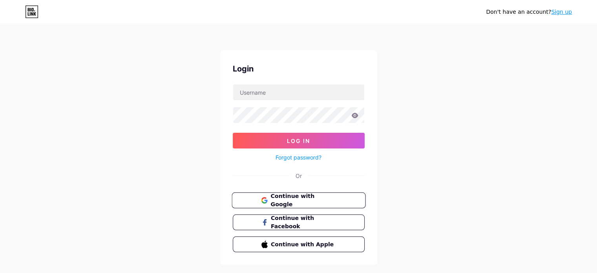
click at [291, 202] on span "Continue with Google" at bounding box center [302, 200] width 65 height 17
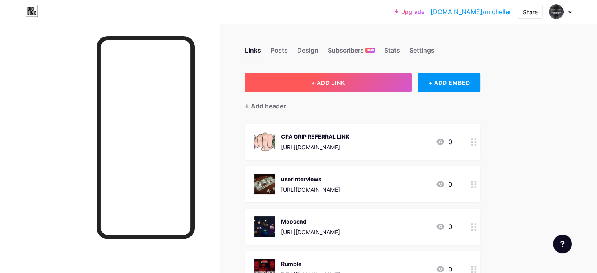
click at [345, 80] on span "+ ADD LINK" at bounding box center [328, 82] width 34 height 7
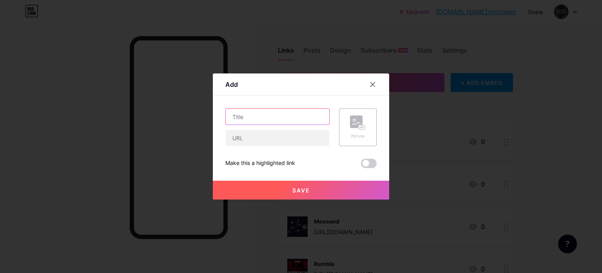
click at [290, 119] on input "text" at bounding box center [278, 117] width 104 height 16
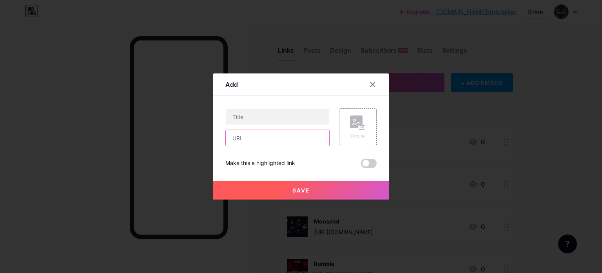
paste input "https://652b3pjirr3acu8gnms7agas8h.hop.clickbank.net"
type input "https://652b3pjirr3acu8gnms7agas8h.hop.clickbank.net"
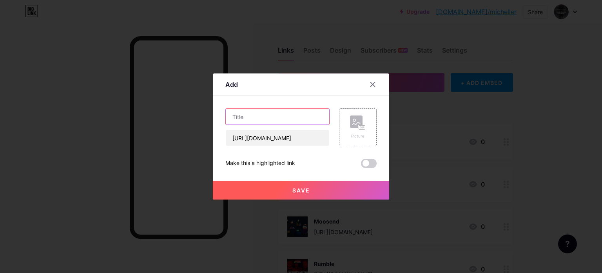
scroll to position [0, 0]
click at [244, 114] on input "text" at bounding box center [278, 117] width 104 height 16
click at [260, 109] on input "text" at bounding box center [278, 117] width 104 height 16
type input "Health and Fitness Dietary suuplements"
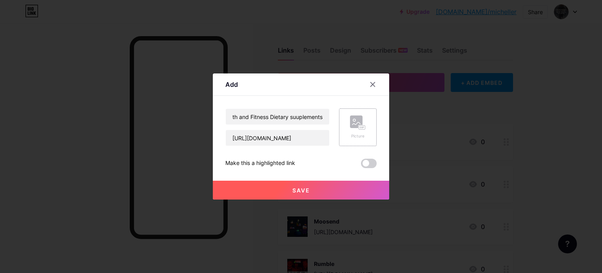
scroll to position [0, 0]
click at [361, 131] on div "Picture" at bounding box center [358, 127] width 16 height 24
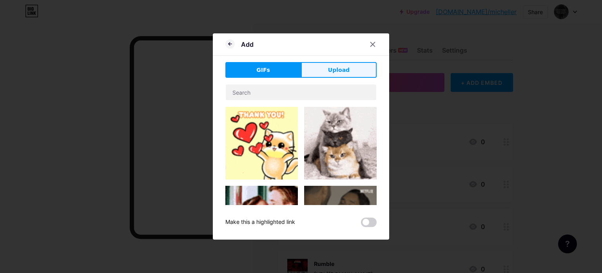
click at [360, 71] on button "Upload" at bounding box center [339, 70] width 76 height 16
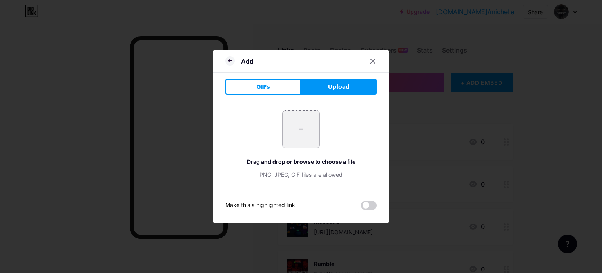
click at [300, 127] on input "file" at bounding box center [301, 129] width 37 height 37
type input "C:\fakepath\pexels-sevenstormphotography-704767.jpg"
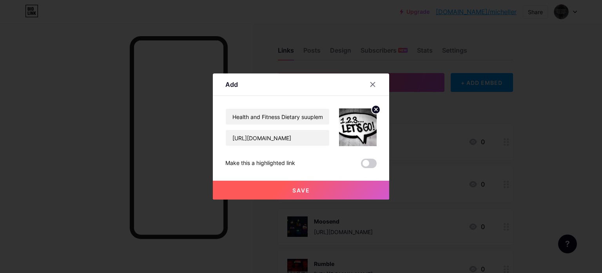
click at [375, 109] on icon at bounding box center [376, 109] width 3 height 3
click at [350, 132] on div "Picture" at bounding box center [358, 127] width 16 height 24
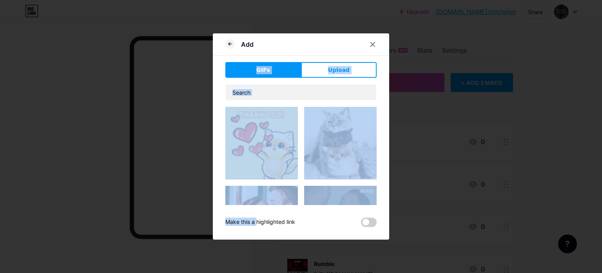
click at [338, 71] on span "Upload" at bounding box center [339, 70] width 22 height 8
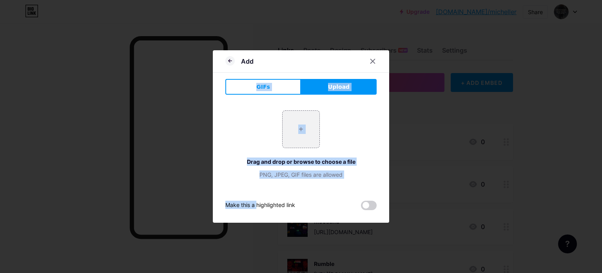
click at [338, 71] on div "Add" at bounding box center [301, 63] width 176 height 18
click at [300, 130] on input "file" at bounding box center [301, 129] width 37 height 37
click at [337, 86] on span "Upload" at bounding box center [339, 87] width 22 height 8
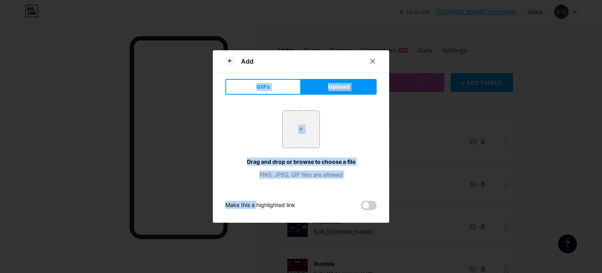
click at [330, 89] on span "Upload" at bounding box center [339, 87] width 22 height 8
click at [303, 127] on input "file" at bounding box center [301, 129] width 37 height 37
type input "C:\fakepath\online-earning-7432941_1280.png"
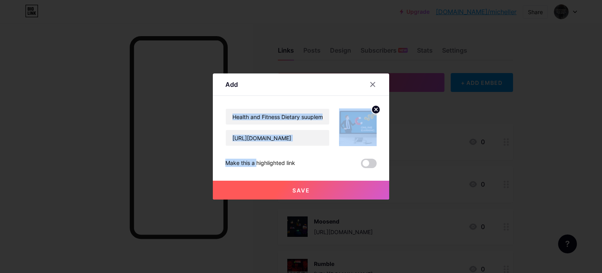
click at [375, 108] on circle at bounding box center [376, 109] width 9 height 9
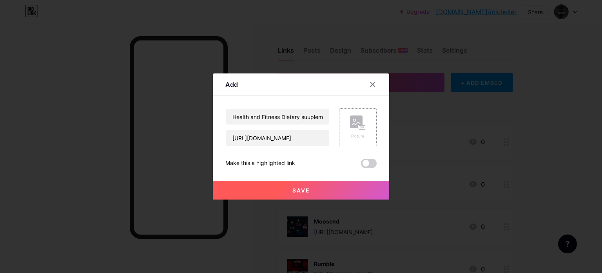
click at [362, 125] on rect at bounding box center [362, 127] width 7 height 5
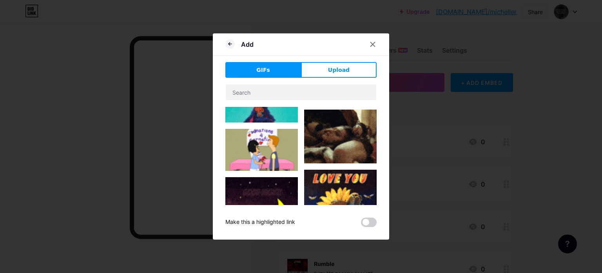
type input "Health and Fitness Dietary suuplements"
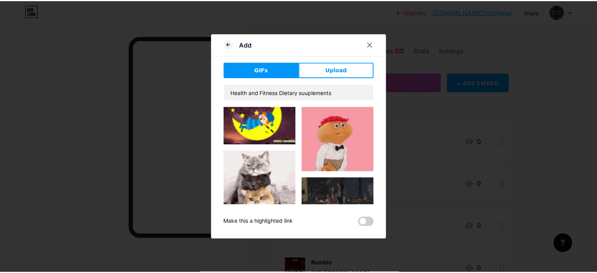
scroll to position [675, 0]
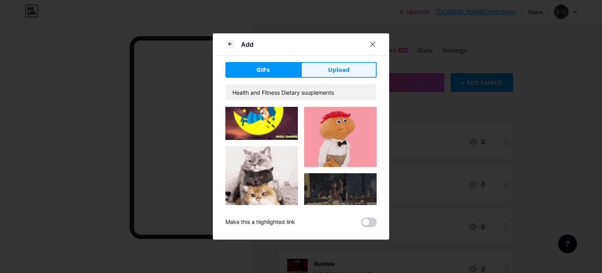
click at [342, 71] on span "Upload" at bounding box center [339, 70] width 22 height 8
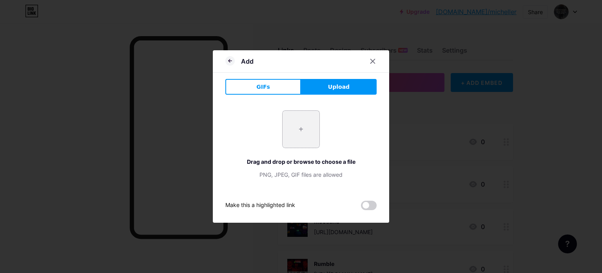
click at [294, 128] on input "file" at bounding box center [301, 129] width 37 height 37
type input "C:\fakepath\cake-gbad261878_640.jpg"
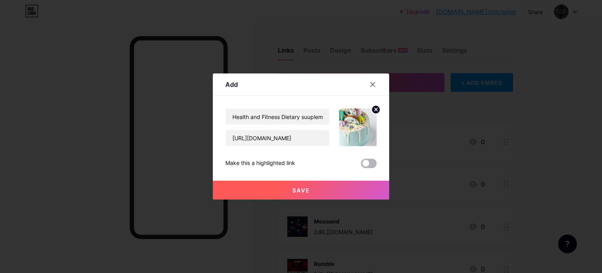
click at [368, 162] on span at bounding box center [369, 162] width 16 height 9
click at [361, 165] on input "checkbox" at bounding box center [361, 165] width 0 height 0
click at [302, 190] on span "Save" at bounding box center [302, 190] width 18 height 7
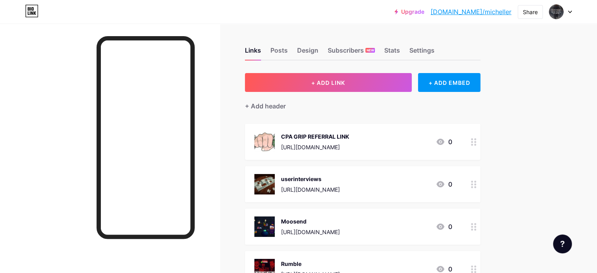
scroll to position [238, 0]
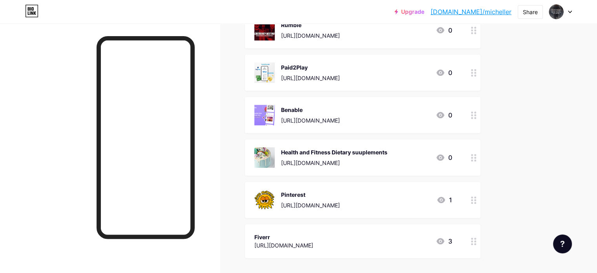
click at [340, 122] on div "[URL][DOMAIN_NAME]" at bounding box center [310, 120] width 59 height 8
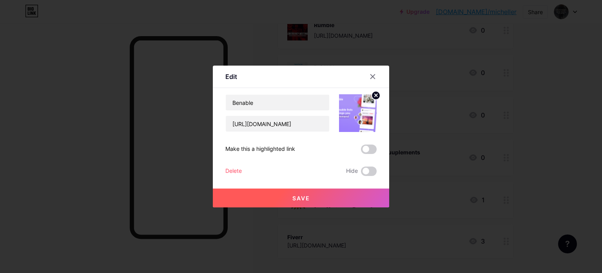
click at [351, 122] on img at bounding box center [358, 113] width 38 height 38
click at [373, 148] on span at bounding box center [369, 148] width 16 height 9
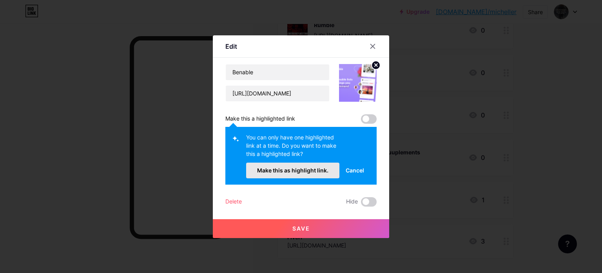
click at [307, 171] on span "Make this as highlight link." at bounding box center [292, 170] width 71 height 7
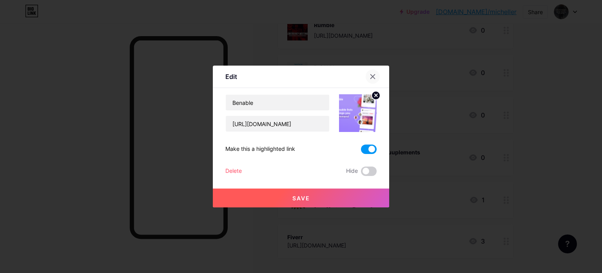
click at [372, 78] on icon at bounding box center [373, 77] width 4 height 4
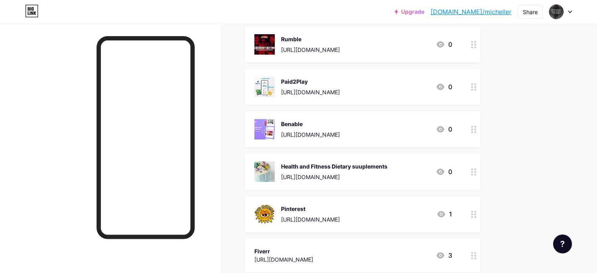
scroll to position [0, 0]
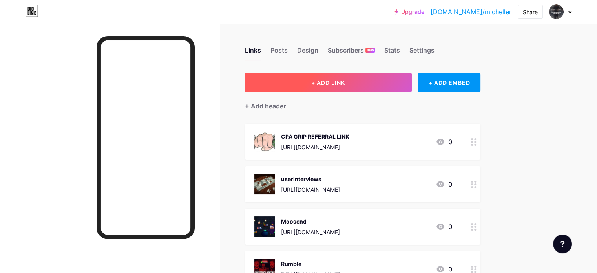
click at [369, 88] on button "+ ADD LINK" at bounding box center [328, 82] width 167 height 19
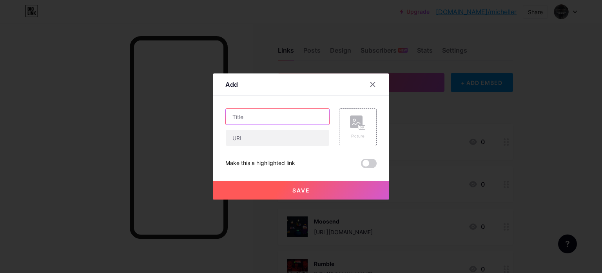
click at [253, 111] on input "text" at bounding box center [278, 117] width 104 height 16
type input "Prostavive"
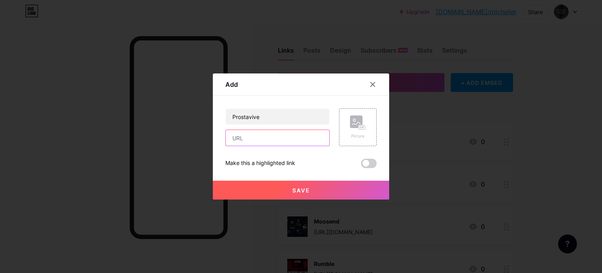
paste input "https://pin.it/41qaStVW1"
type input "https://pin.it/41qaStVW1"
click at [360, 128] on icon at bounding box center [361, 127] width 2 height 2
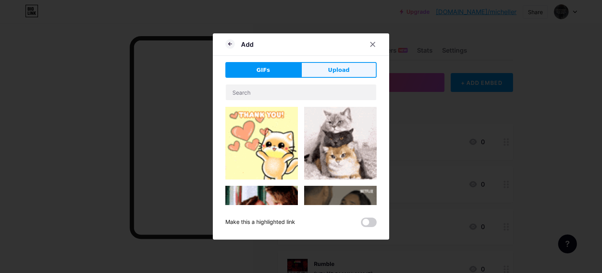
click at [343, 68] on span "Upload" at bounding box center [339, 70] width 22 height 8
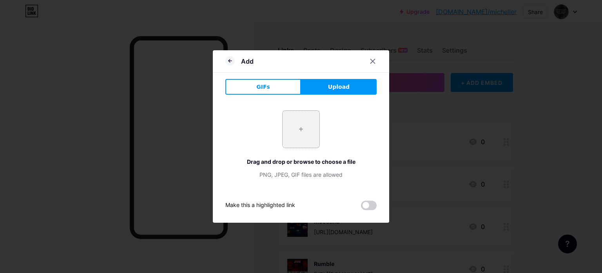
click at [306, 129] on input "file" at bounding box center [301, 129] width 37 height 37
type input "C:\fakepath\avocado-gf14c045bd_640.jpg"
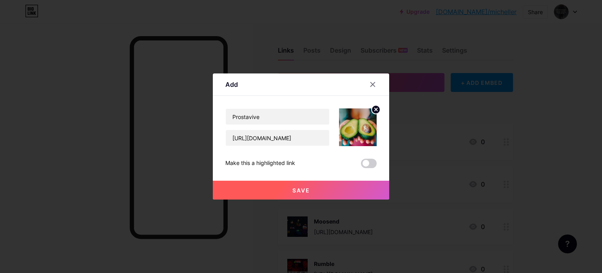
click at [370, 163] on span at bounding box center [369, 162] width 16 height 9
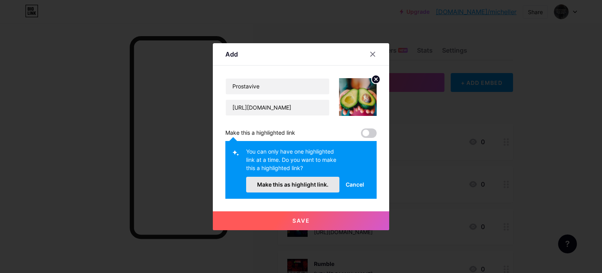
click at [295, 186] on span "Make this as highlight link." at bounding box center [292, 184] width 71 height 7
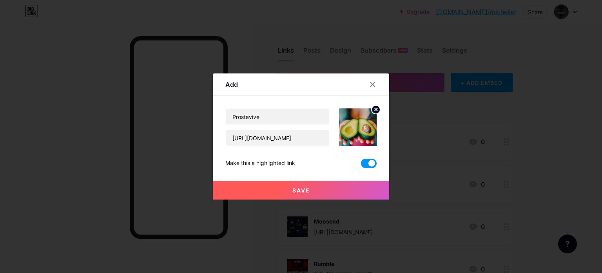
click at [290, 158] on div "Make this a highlighted link" at bounding box center [261, 162] width 70 height 9
click at [364, 164] on span at bounding box center [369, 162] width 16 height 9
click at [361, 165] on input "checkbox" at bounding box center [361, 165] width 0 height 0
click at [367, 165] on span at bounding box center [369, 162] width 16 height 9
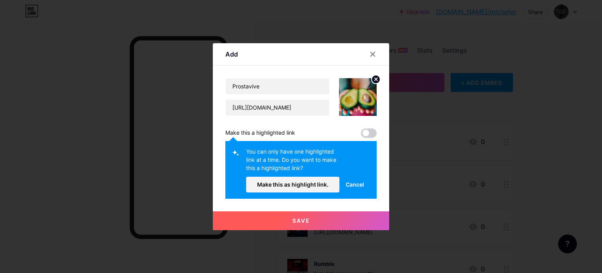
click at [357, 182] on span "Cancel" at bounding box center [355, 184] width 18 height 8
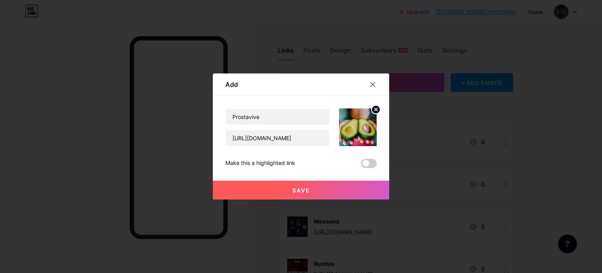
click at [312, 187] on button "Save" at bounding box center [301, 189] width 176 height 19
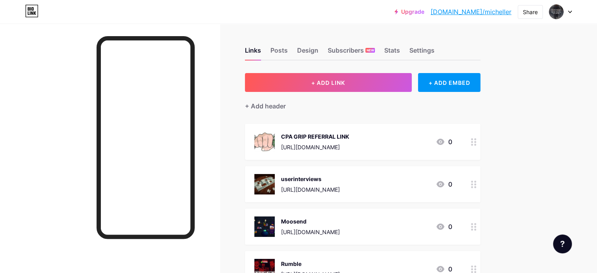
scroll to position [238, 0]
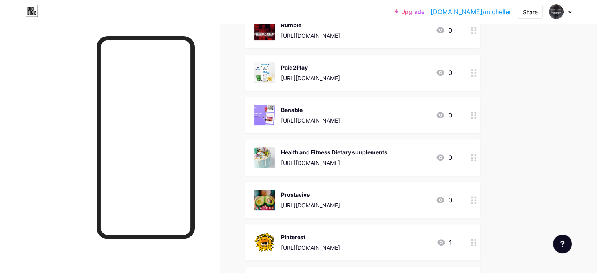
click at [340, 116] on div "[URL][DOMAIN_NAME]" at bounding box center [310, 120] width 59 height 8
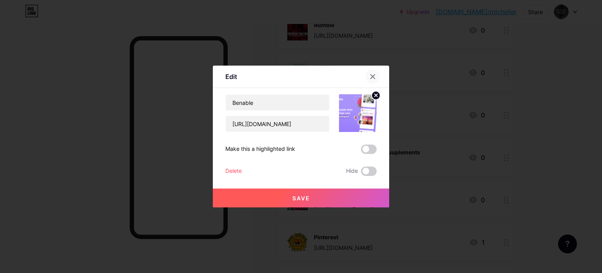
click at [371, 75] on icon at bounding box center [373, 77] width 4 height 4
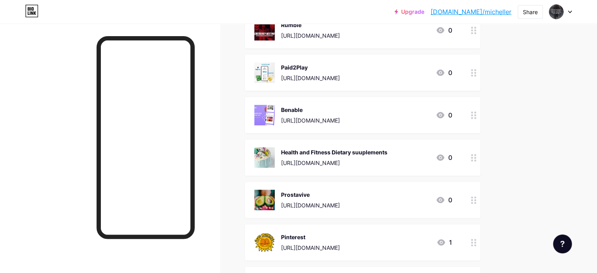
click at [387, 161] on div "https://652b3pjirr3acu8gnms7agas8h.hop.clickbank.net" at bounding box center [334, 162] width 106 height 8
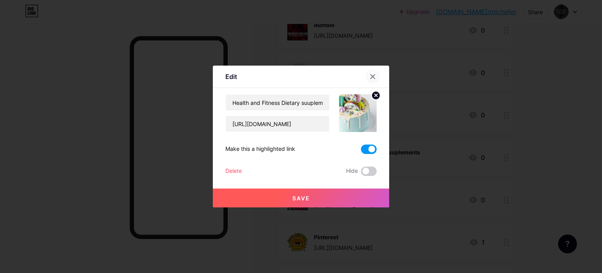
click at [369, 73] on div at bounding box center [373, 76] width 14 height 14
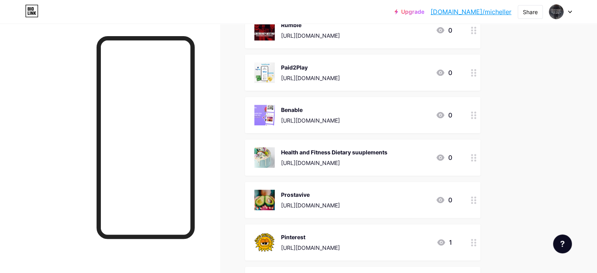
click at [335, 199] on div "Prostavive https://pin.it/41qaStVW1" at bounding box center [310, 199] width 59 height 20
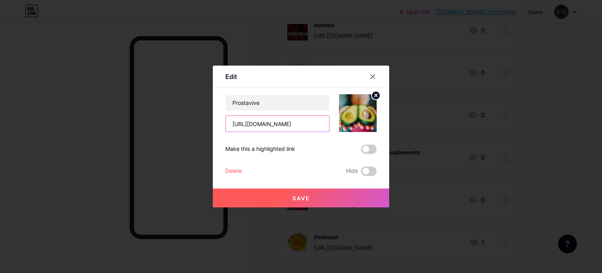
click at [314, 125] on input "https://pin.it/41qaStVW1" at bounding box center [278, 124] width 104 height 16
click at [273, 120] on input "https://pin.it/41qaStVW1" at bounding box center [278, 124] width 104 height 16
click at [371, 77] on icon at bounding box center [373, 77] width 4 height 4
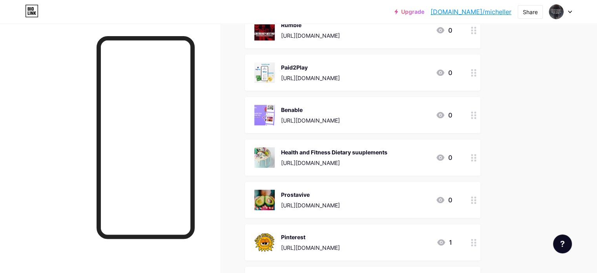
click at [340, 207] on div "https://pin.it/41qaStVW1" at bounding box center [310, 205] width 59 height 8
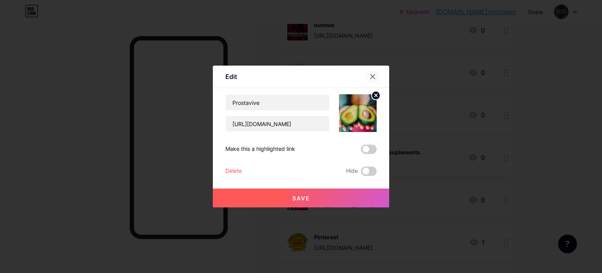
click at [370, 75] on icon at bounding box center [373, 76] width 6 height 6
